Goal: Navigation & Orientation: Find specific page/section

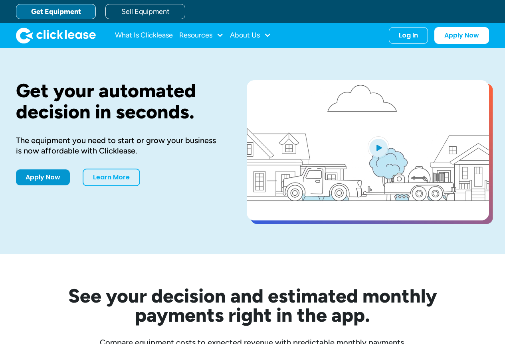
click at [157, 10] on link "Sell Equipment" at bounding box center [145, 11] width 80 height 15
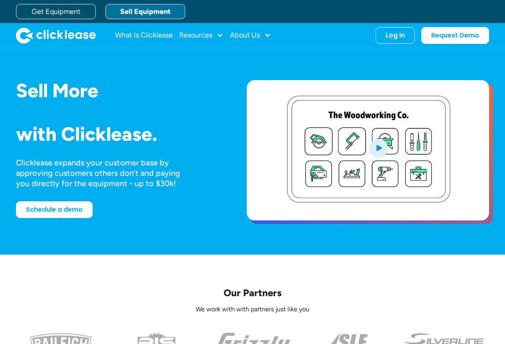
drag, startPoint x: 405, startPoint y: 39, endPoint x: 373, endPoint y: 53, distance: 34.5
click at [405, 39] on div "Log In Account login I use Clicklease to get my equipment Partner Portal I offe…" at bounding box center [395, 35] width 39 height 17
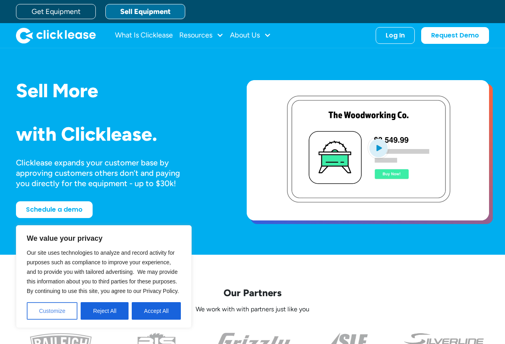
click at [51, 314] on button "Customize" at bounding box center [52, 312] width 51 height 18
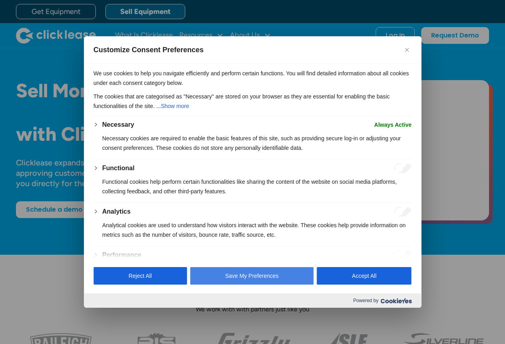
click at [279, 276] on button "Save My Preferences" at bounding box center [252, 276] width 124 height 18
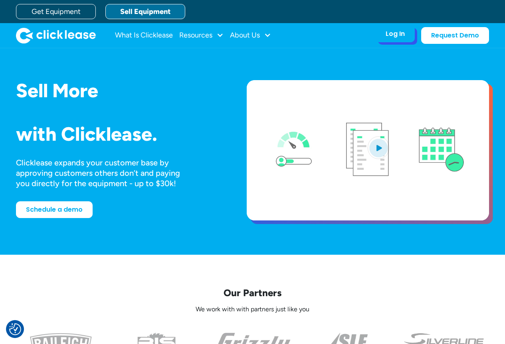
click at [392, 33] on div "Log In" at bounding box center [395, 34] width 19 height 8
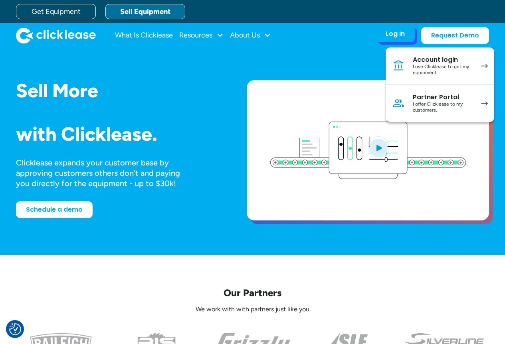
click at [427, 105] on div "I offer Clicklease to my customers." at bounding box center [443, 107] width 60 height 12
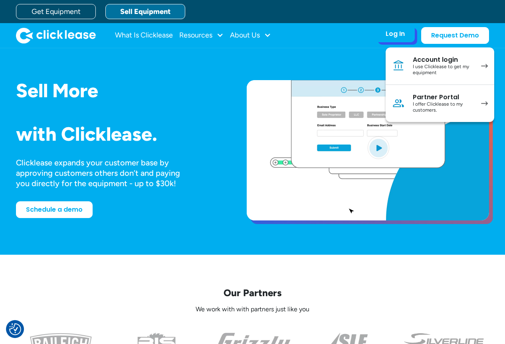
click at [433, 100] on div "Partner Portal" at bounding box center [443, 97] width 60 height 8
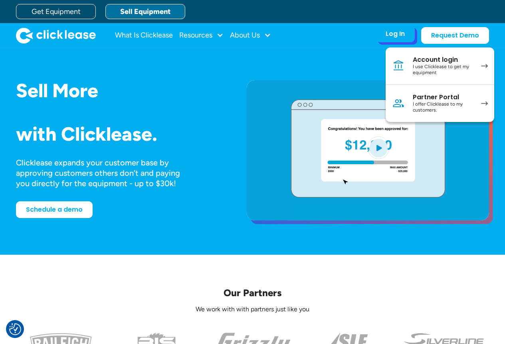
click at [439, 102] on div "I offer Clicklease to my customers." at bounding box center [443, 107] width 60 height 12
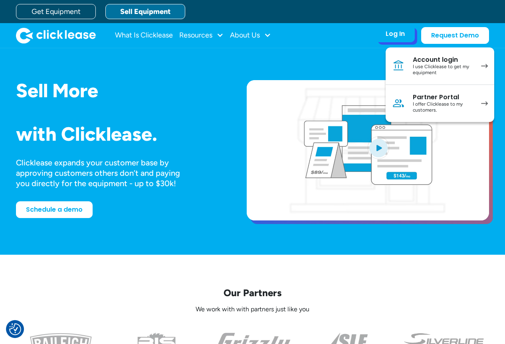
click at [439, 102] on div "I offer Clicklease to my customers." at bounding box center [443, 107] width 60 height 12
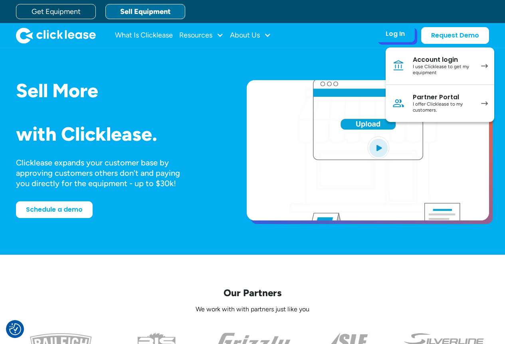
click at [417, 100] on div "Partner Portal" at bounding box center [443, 97] width 60 height 8
